Goal: Find contact information: Find contact information

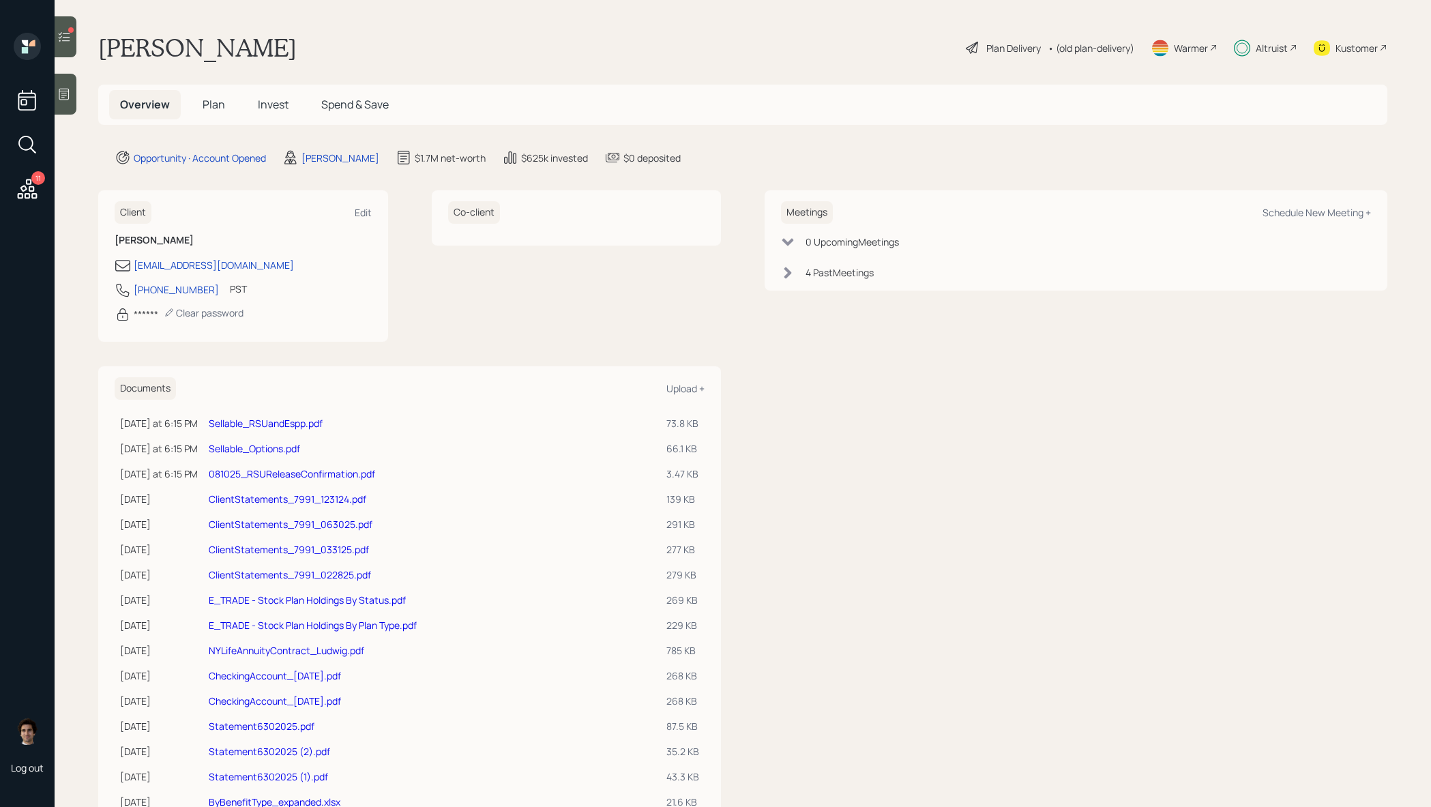
click at [200, 100] on h5 "Plan" at bounding box center [214, 104] width 44 height 29
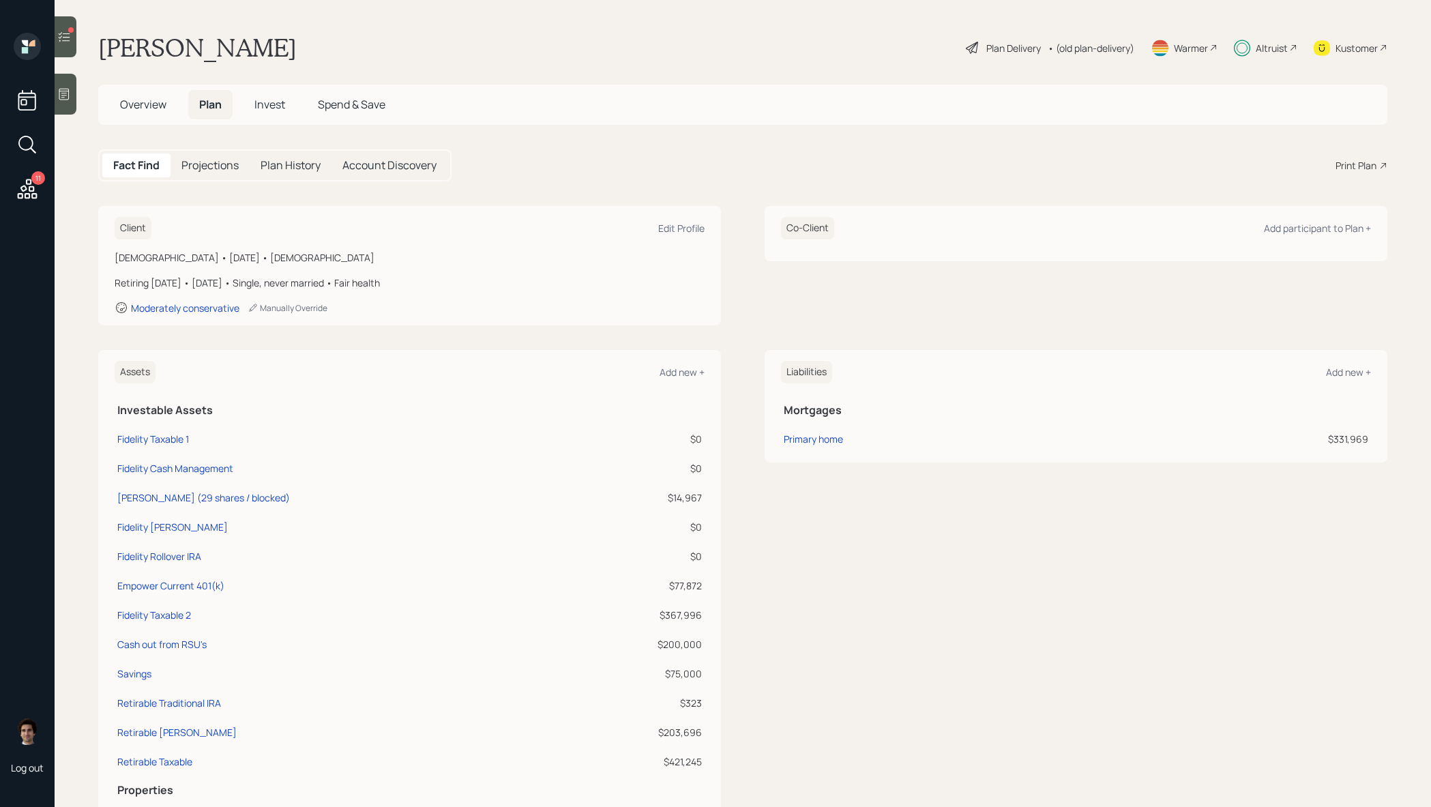
click at [133, 93] on h5 "Overview" at bounding box center [143, 104] width 68 height 29
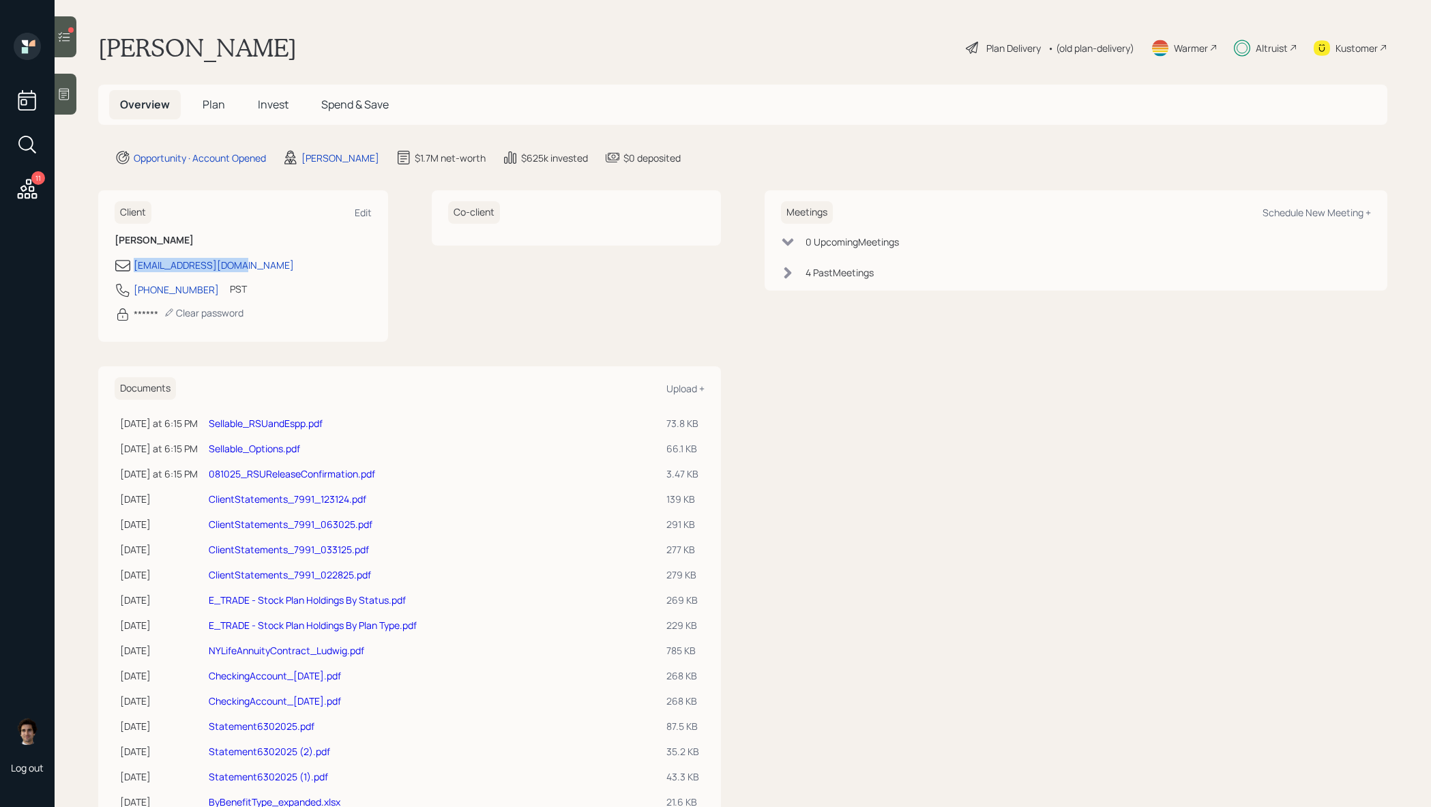
drag, startPoint x: 254, startPoint y: 271, endPoint x: 131, endPoint y: 271, distance: 122.8
click at [131, 271] on div "[EMAIL_ADDRESS][DOMAIN_NAME]" at bounding box center [243, 265] width 257 height 16
copy div "[EMAIL_ADDRESS][DOMAIN_NAME]"
